Goal: Task Accomplishment & Management: Manage account settings

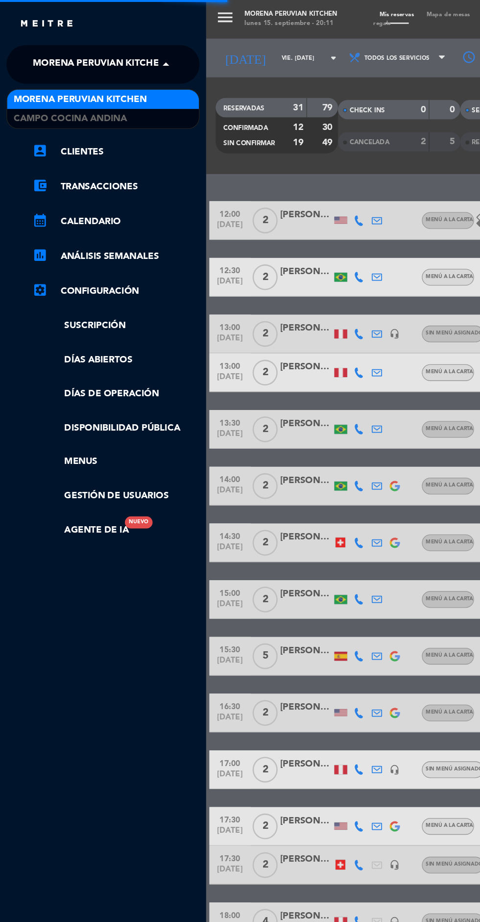
click at [60, 53] on span "Morena Peruvian Kitchen" at bounding box center [75, 49] width 101 height 21
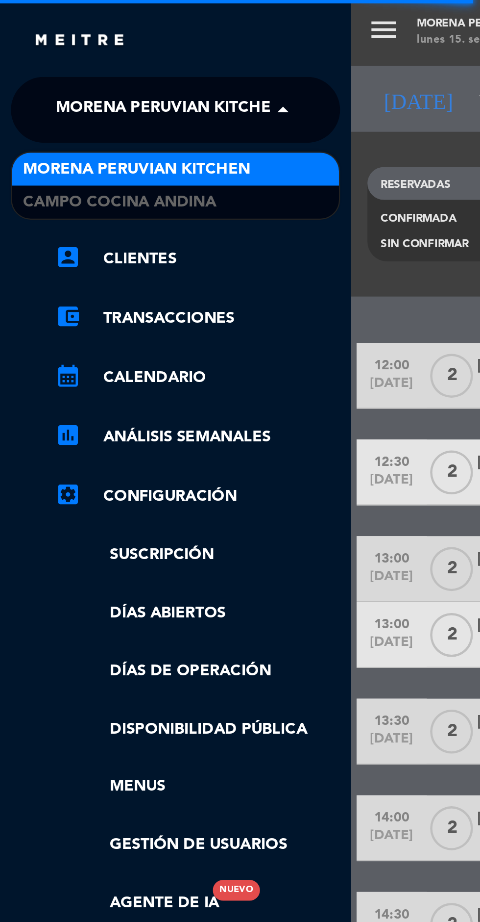
click at [82, 87] on span "Campo Cocina Andina" at bounding box center [53, 90] width 86 height 11
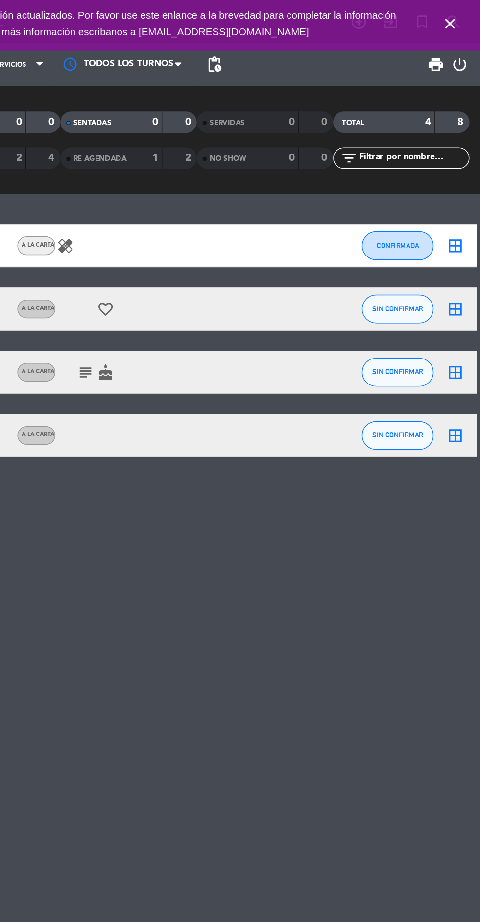
click at [459, 18] on icon "close" at bounding box center [460, 16] width 12 height 12
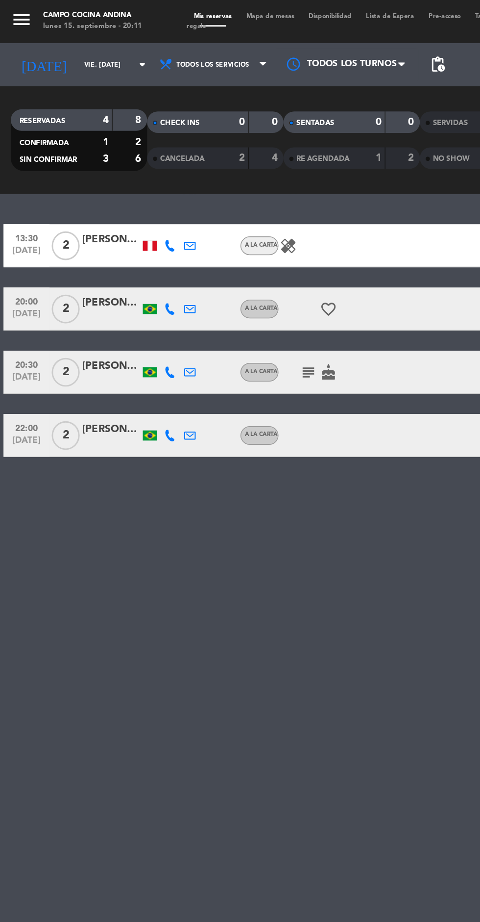
click at [70, 44] on input "vie. [DATE]" at bounding box center [83, 44] width 62 height 15
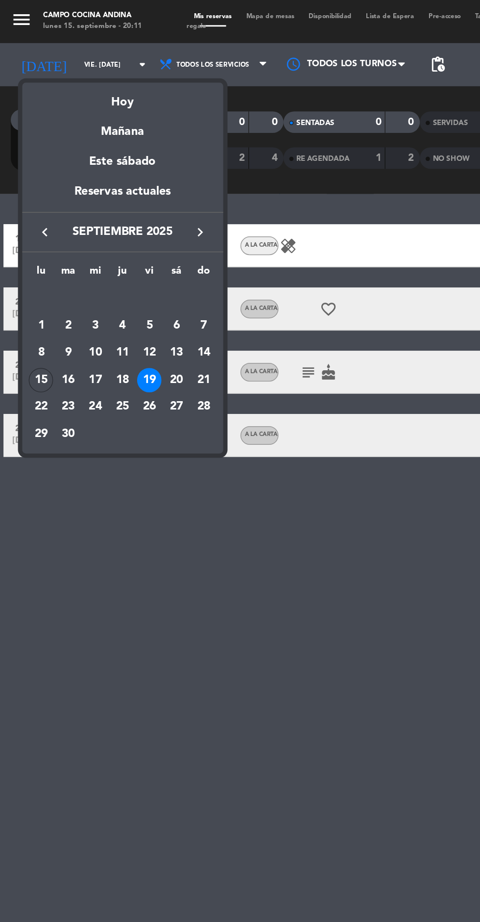
click at [51, 258] on div "16" at bounding box center [46, 259] width 17 height 17
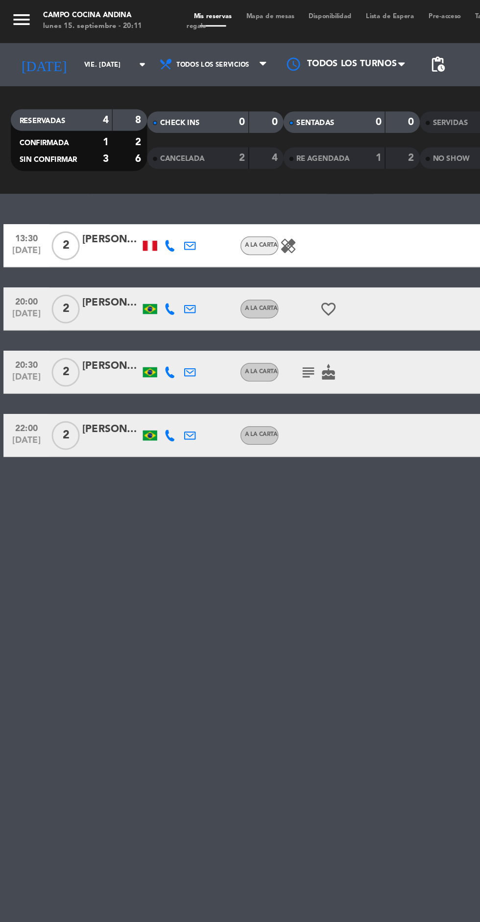
type input "[DATE] sep."
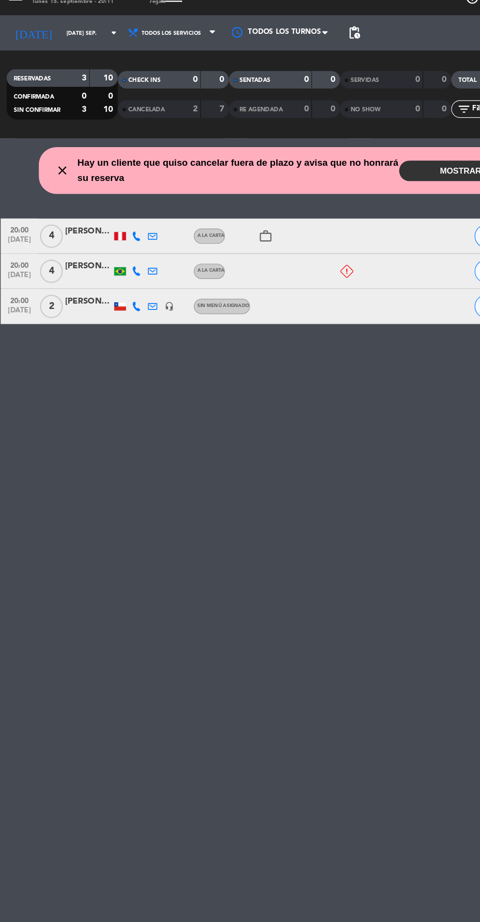
click at [69, 44] on input "[DATE] sep." at bounding box center [83, 44] width 62 height 15
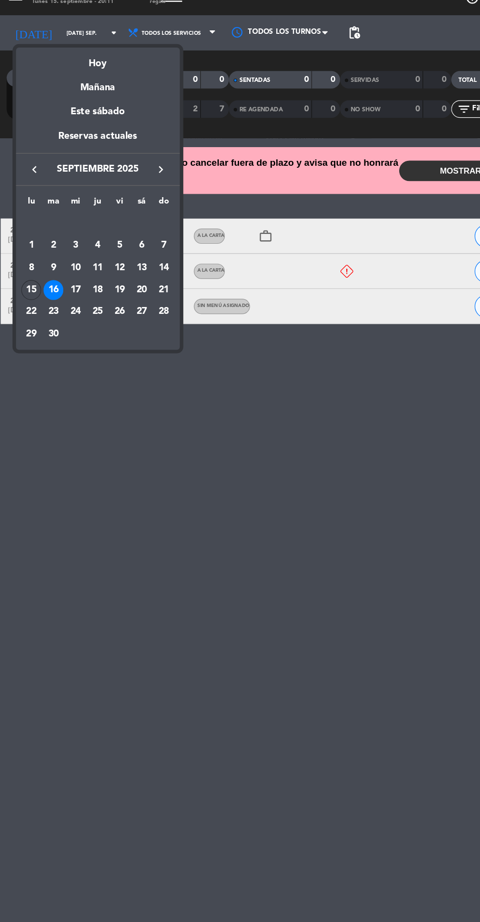
click at [173, 454] on div at bounding box center [240, 461] width 480 height 922
